Goal: Task Accomplishment & Management: Manage account settings

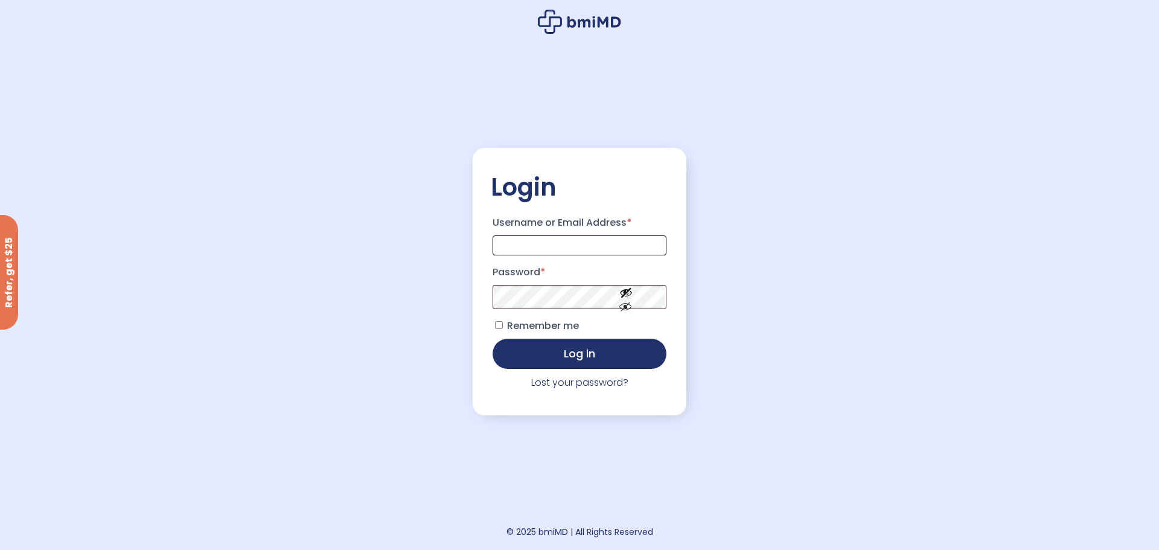
click at [640, 242] on input "Username or Email Address *" at bounding box center [579, 245] width 174 height 20
click at [640, 242] on input "**********" at bounding box center [579, 245] width 174 height 20
type input "**********"
click at [526, 346] on button "Log in" at bounding box center [579, 352] width 174 height 30
